Goal: Find specific page/section: Find specific page/section

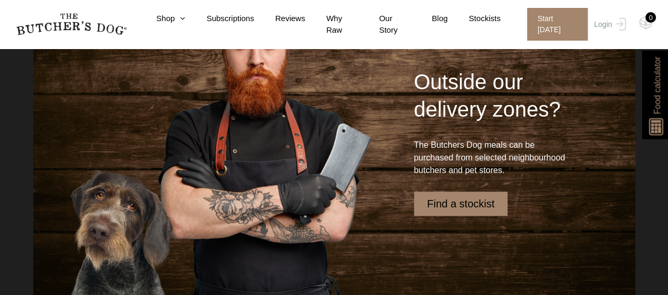
scroll to position [2358, 0]
click at [464, 199] on link "Find a stockist" at bounding box center [461, 203] width 94 height 24
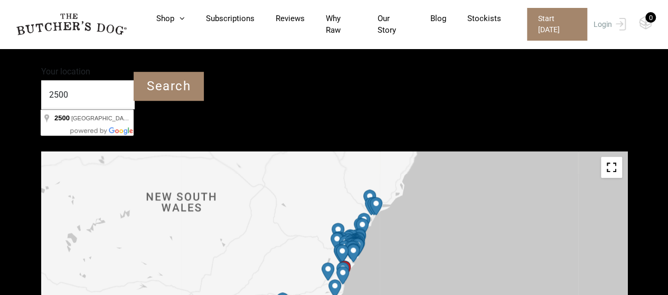
scroll to position [271, 0]
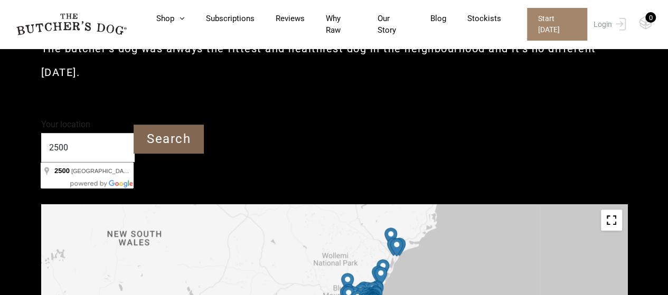
click at [170, 147] on input "Search" at bounding box center [169, 139] width 70 height 29
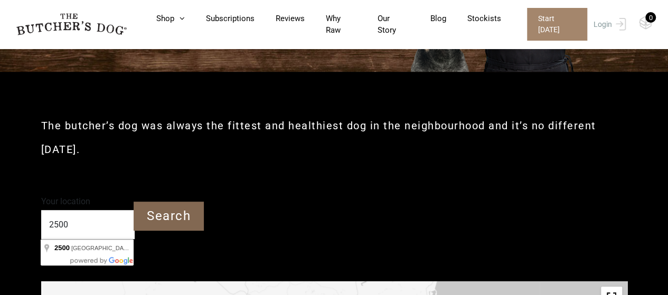
scroll to position [192, 0]
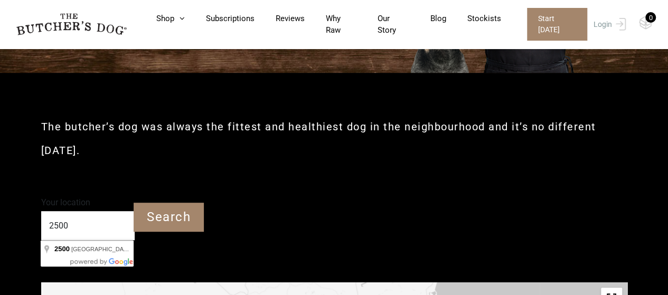
click at [80, 228] on input "2500" at bounding box center [88, 225] width 94 height 29
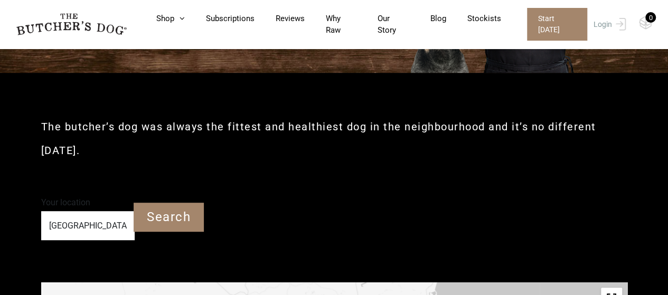
click at [96, 228] on input "[GEOGRAPHIC_DATA] 2500" at bounding box center [88, 225] width 94 height 29
click at [123, 228] on input "[GEOGRAPHIC_DATA] 2500" at bounding box center [88, 225] width 94 height 29
click at [168, 224] on input "Search" at bounding box center [169, 217] width 70 height 29
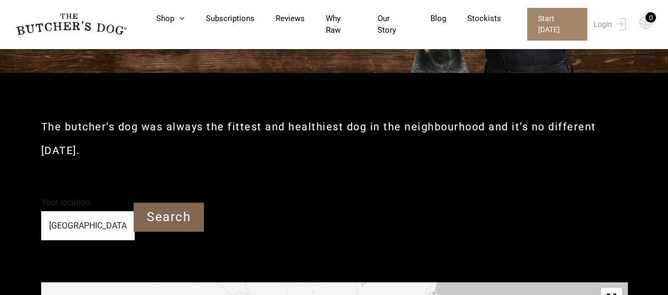
click at [67, 225] on input "[GEOGRAPHIC_DATA] 2500" at bounding box center [88, 225] width 94 height 29
click at [76, 225] on input "[GEOGRAPHIC_DATA] 2500" at bounding box center [88, 225] width 94 height 29
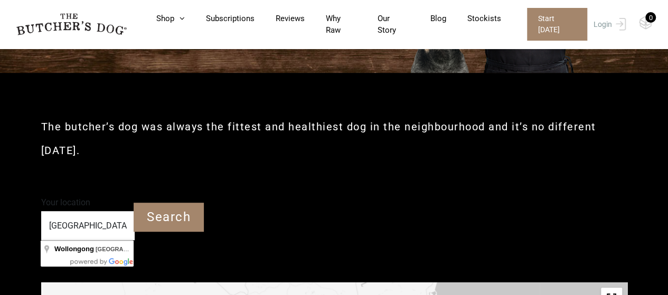
type input "[GEOGRAPHIC_DATA] [GEOGRAPHIC_DATA] 2500"
click at [179, 217] on input "Search" at bounding box center [169, 217] width 70 height 29
